Goal: Find specific page/section: Find specific page/section

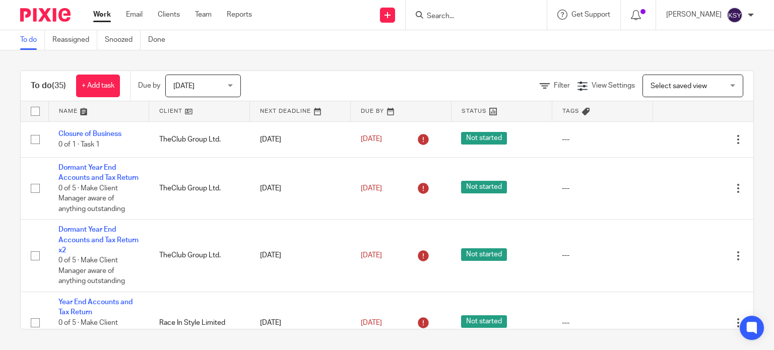
click at [445, 19] on input "Search" at bounding box center [471, 16] width 91 height 9
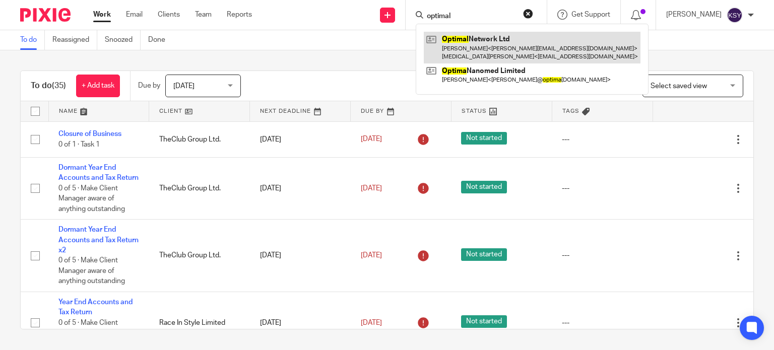
type input "optimal"
click at [475, 36] on link at bounding box center [532, 47] width 217 height 31
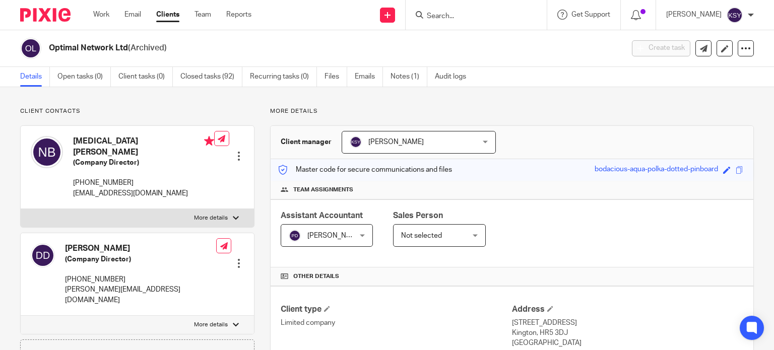
scroll to position [371, 0]
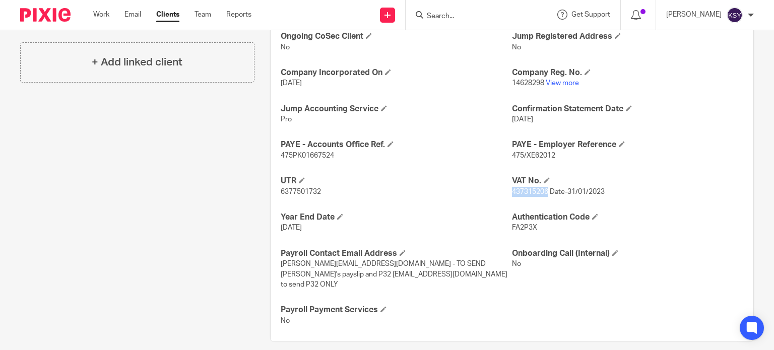
drag, startPoint x: 0, startPoint y: 0, endPoint x: 511, endPoint y: 189, distance: 545.2
click at [512, 189] on span "437315206 Date-31/01/2023" at bounding box center [558, 191] width 93 height 7
